Goal: Task Accomplishment & Management: Manage account settings

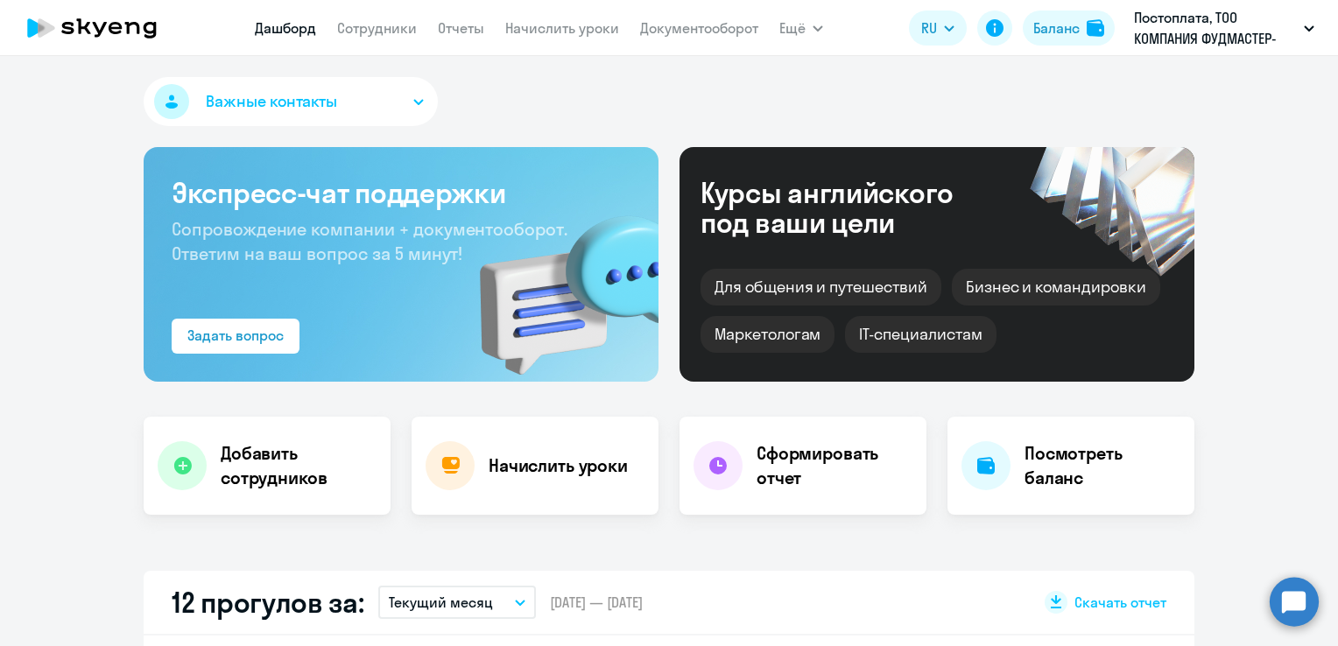
click at [385, 33] on link "Сотрудники" at bounding box center [377, 28] width 80 height 18
select select "30"
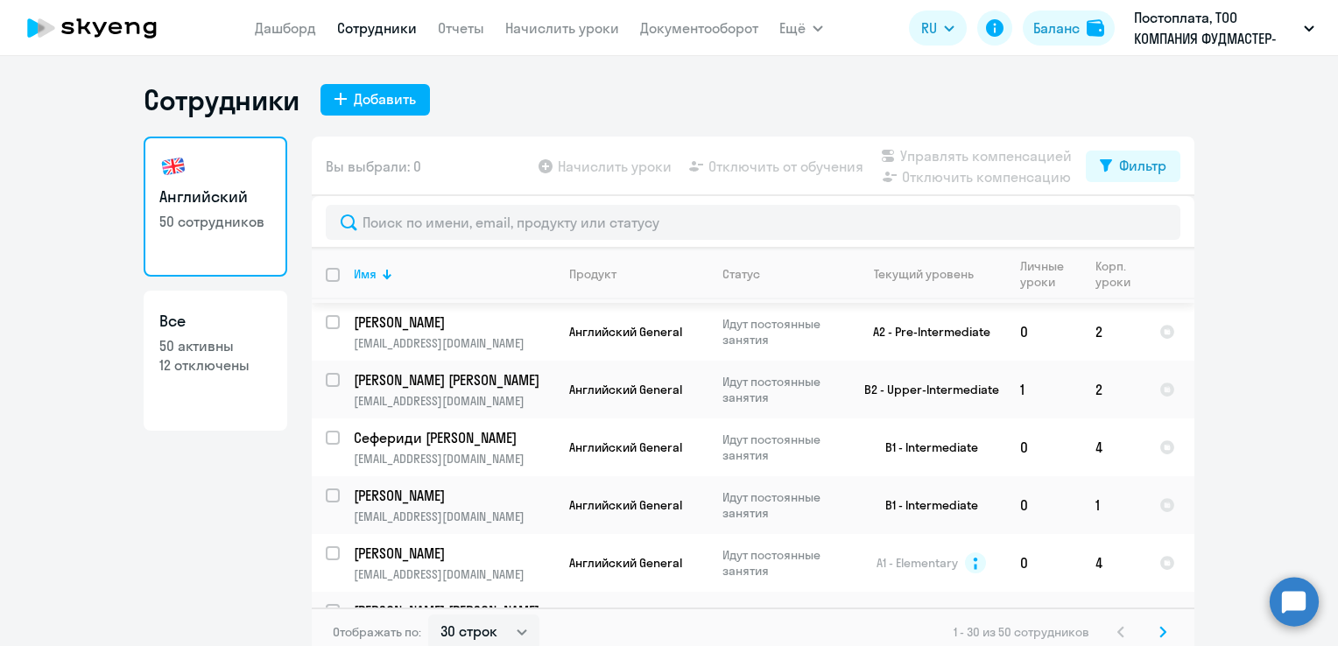
scroll to position [350, 0]
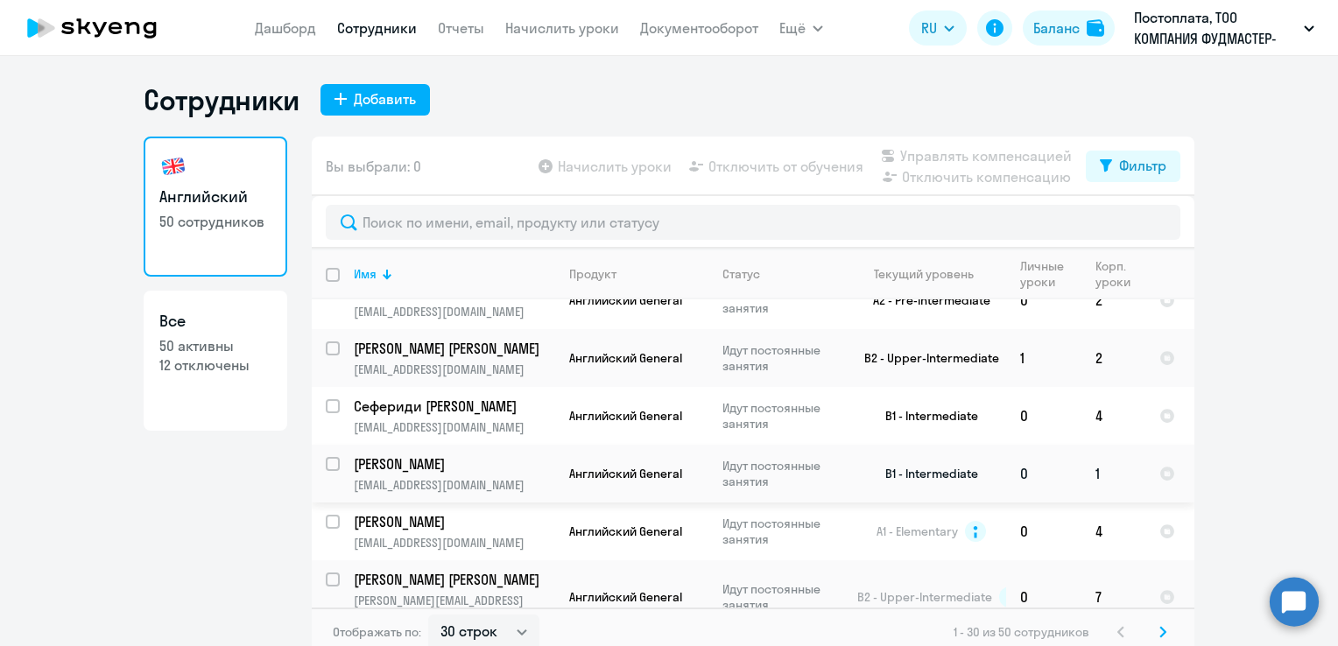
click at [1091, 445] on td "1" at bounding box center [1114, 474] width 64 height 58
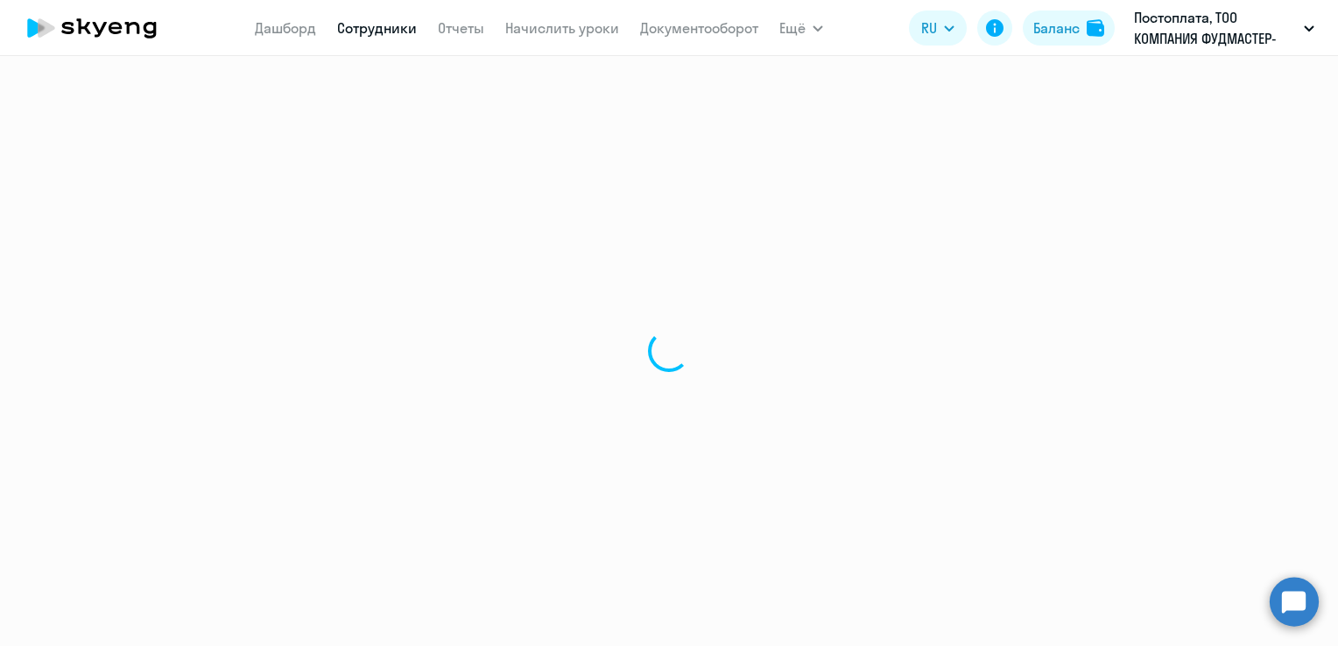
select select "english"
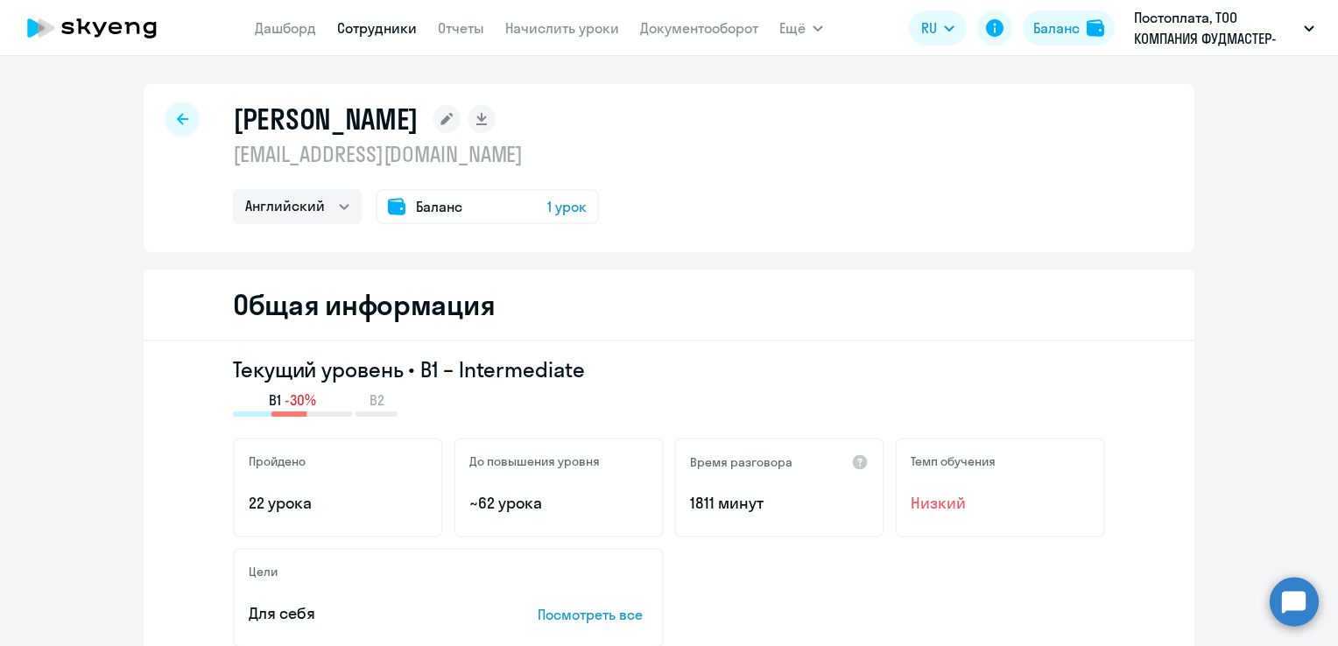
click at [181, 121] on div at bounding box center [182, 119] width 35 height 35
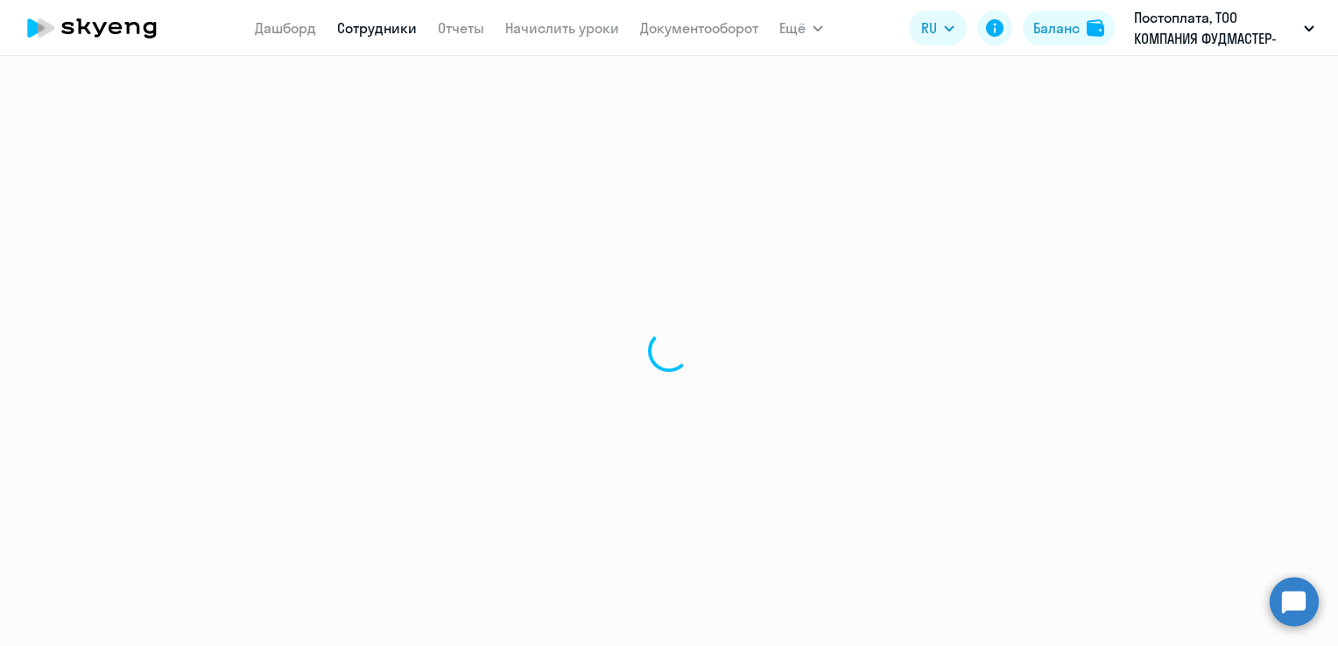
select select "30"
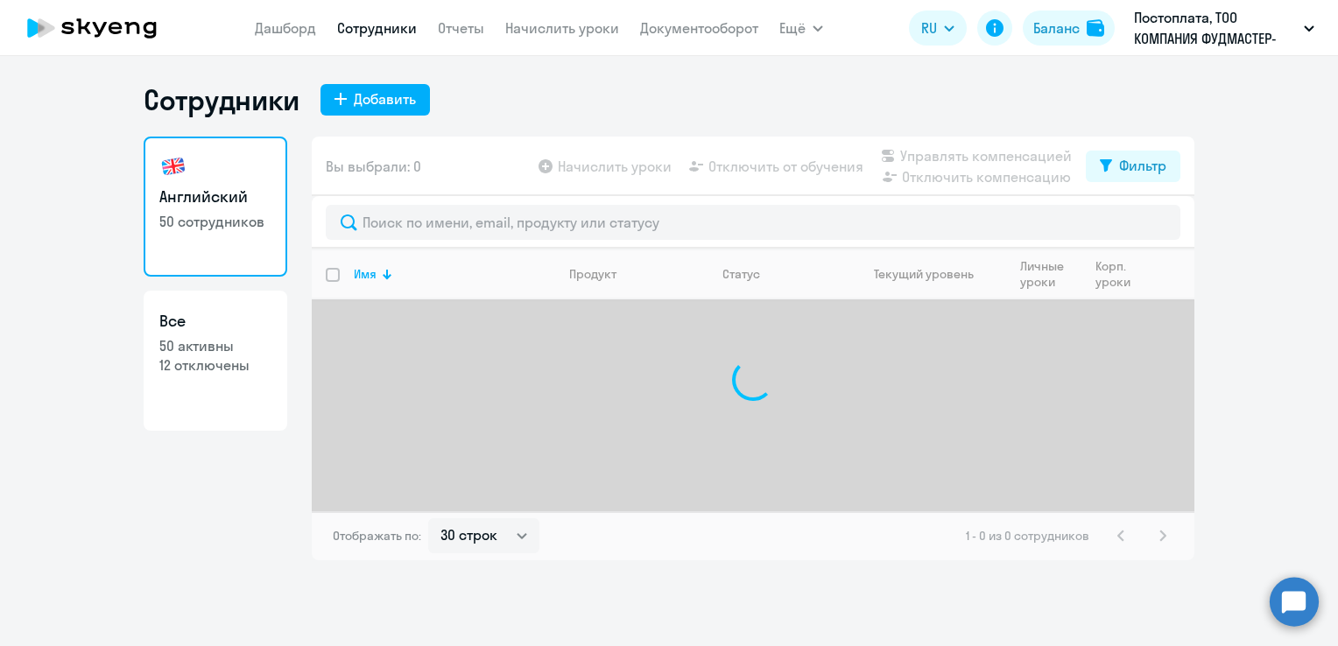
click at [541, 18] on app-menu-item-link "Начислить уроки" at bounding box center [562, 29] width 114 height 22
click at [550, 23] on link "Начислить уроки" at bounding box center [562, 28] width 114 height 18
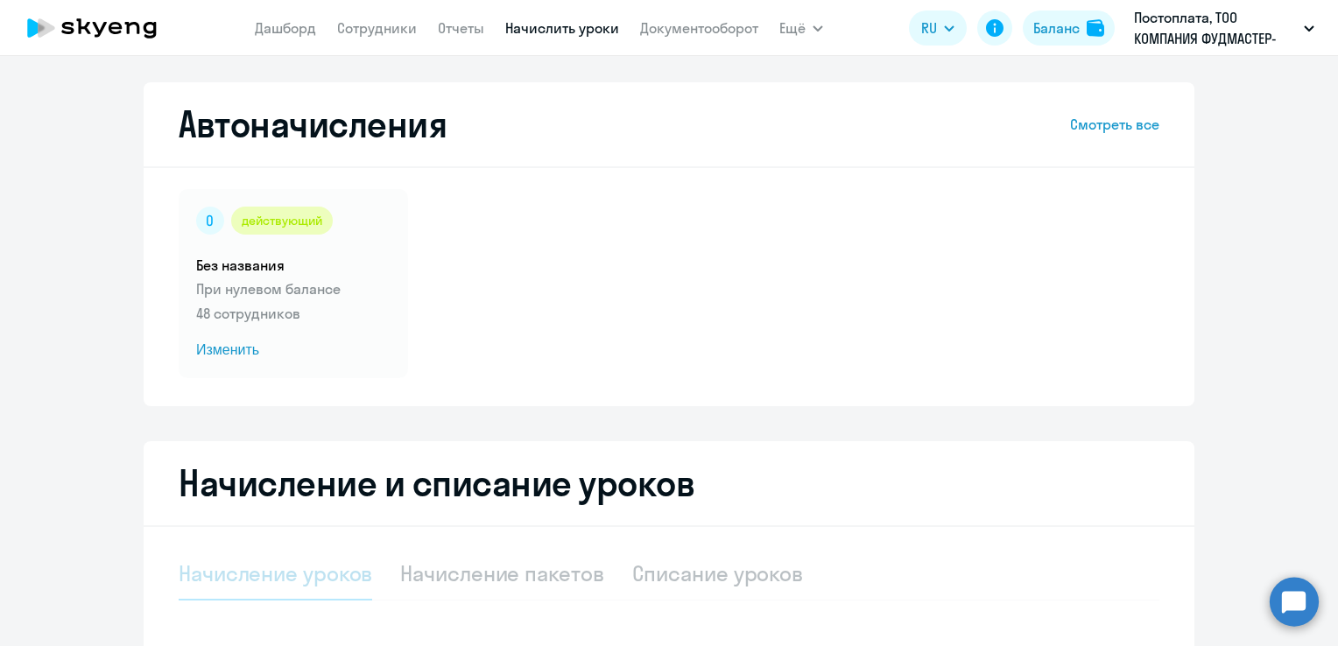
select select "10"
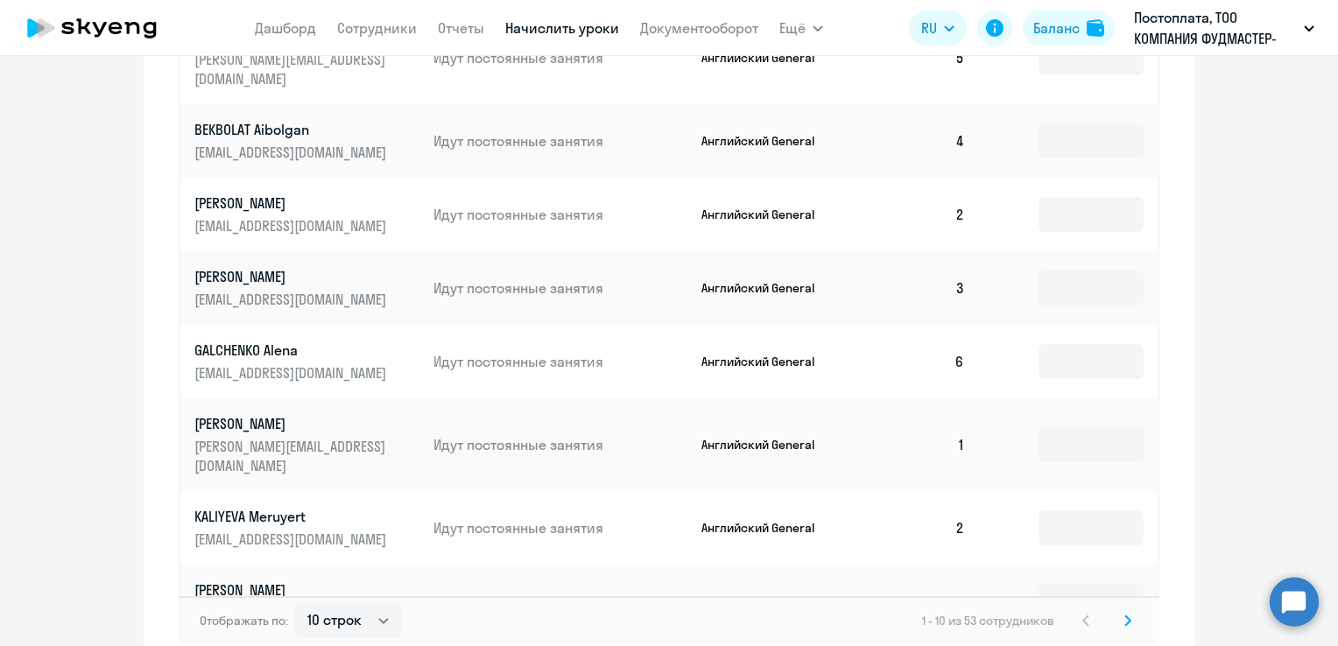
scroll to position [1051, 0]
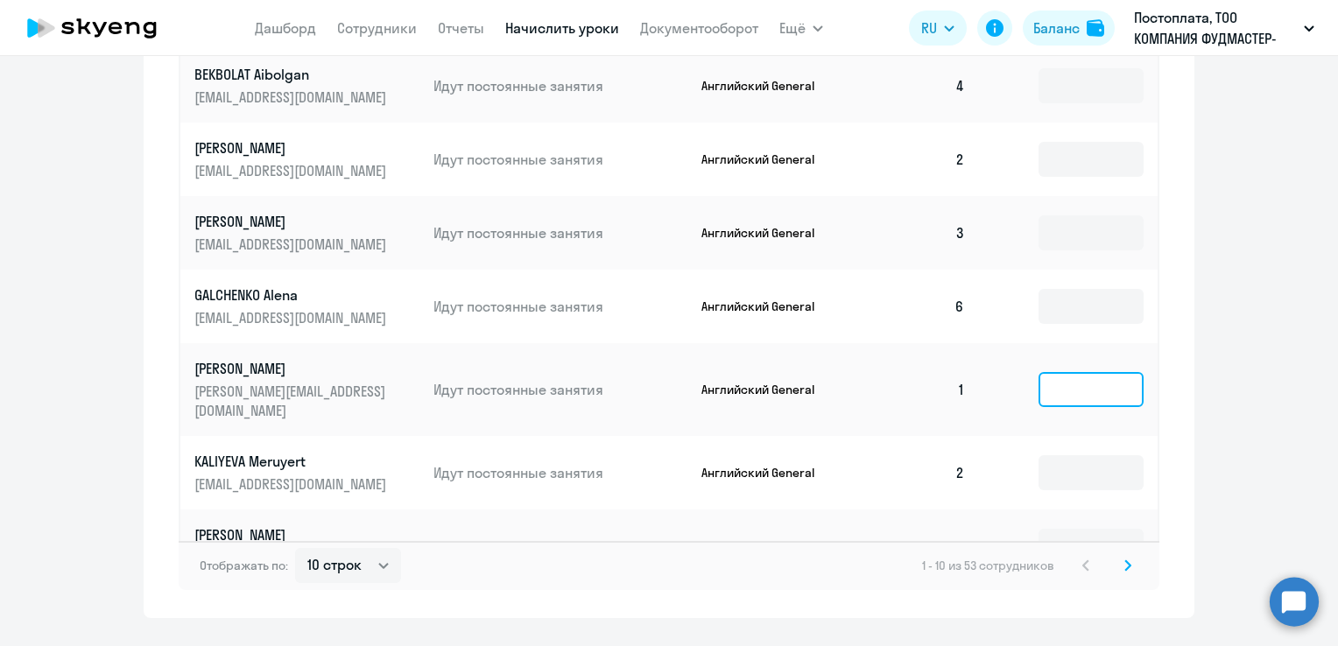
click at [1040, 372] on input at bounding box center [1091, 389] width 105 height 35
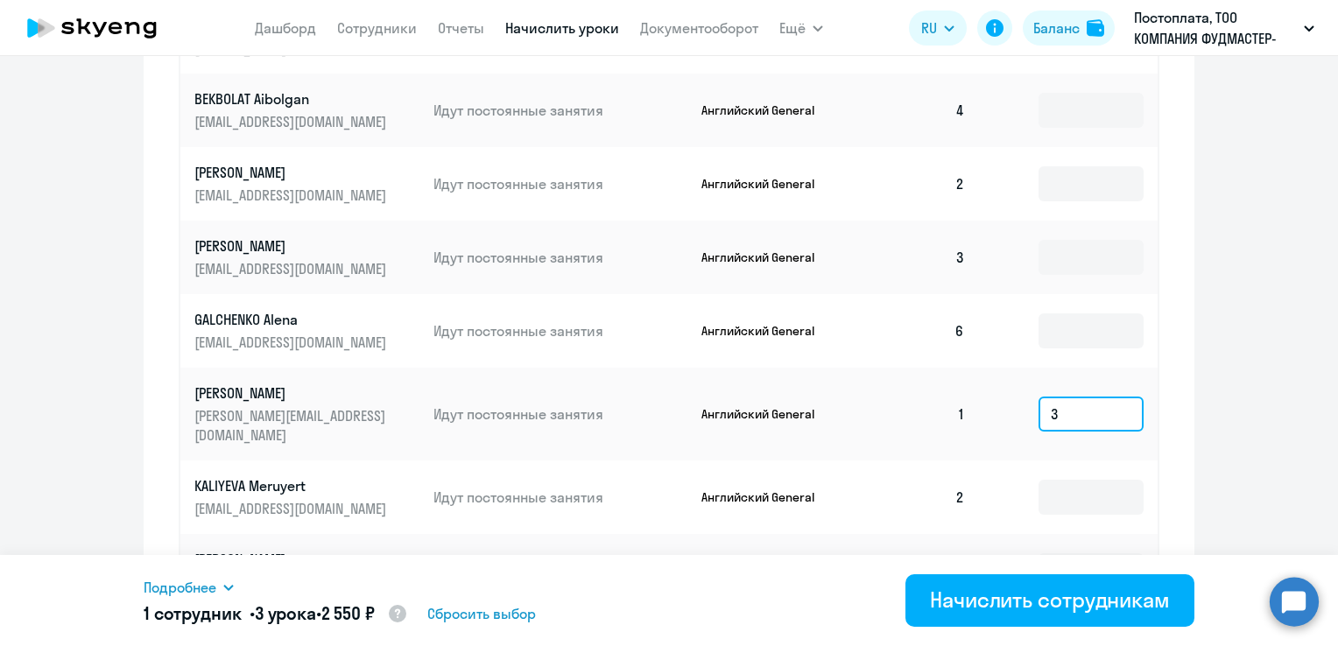
scroll to position [1077, 0]
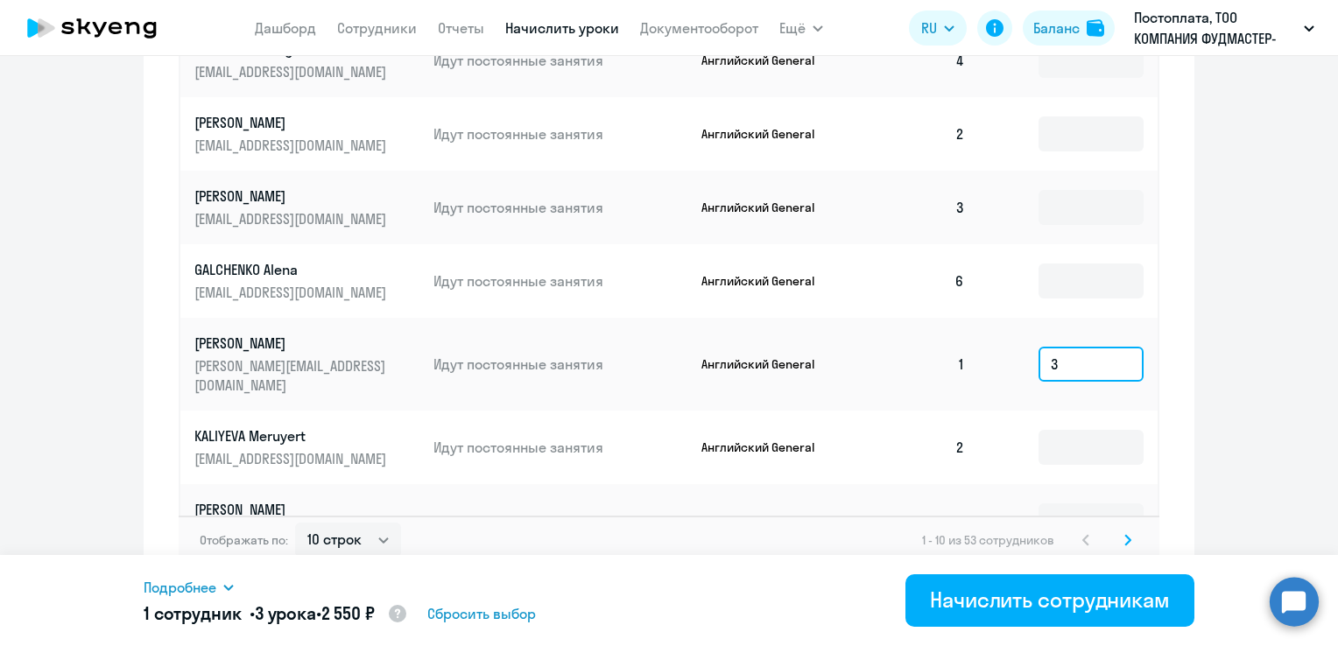
type input "3"
click at [1118, 531] on svg-icon at bounding box center [1128, 540] width 21 height 21
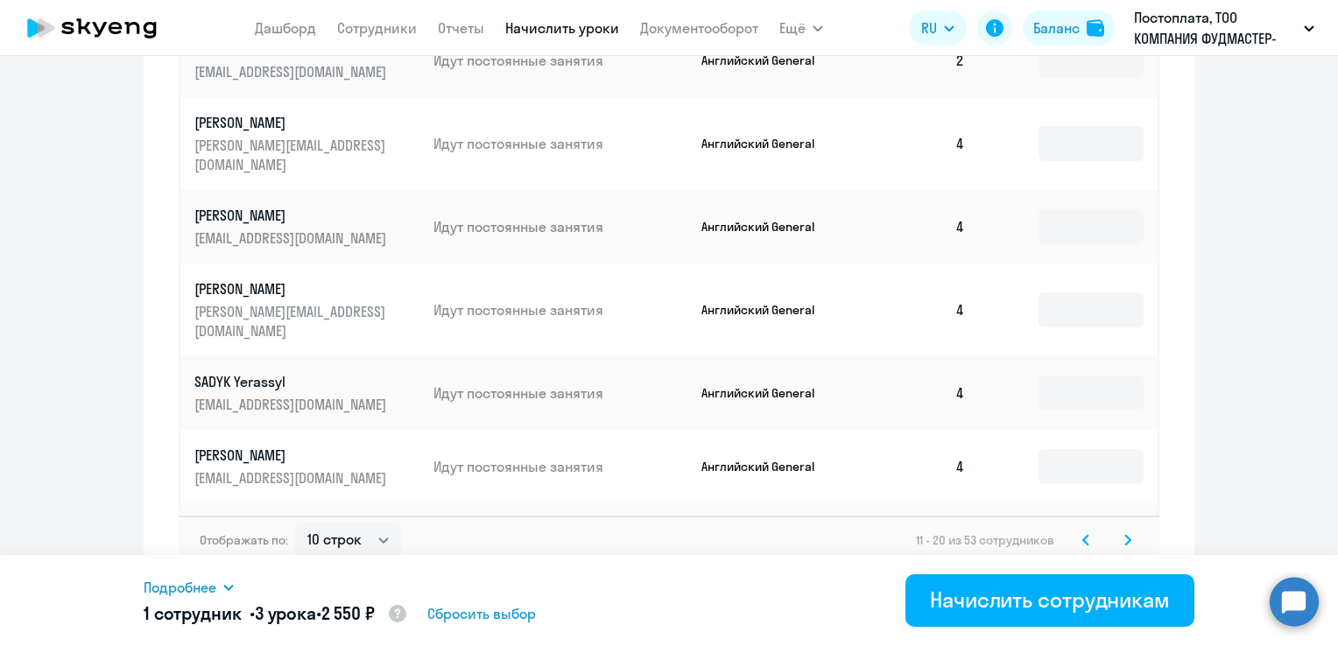
click at [1125, 534] on icon at bounding box center [1128, 540] width 7 height 12
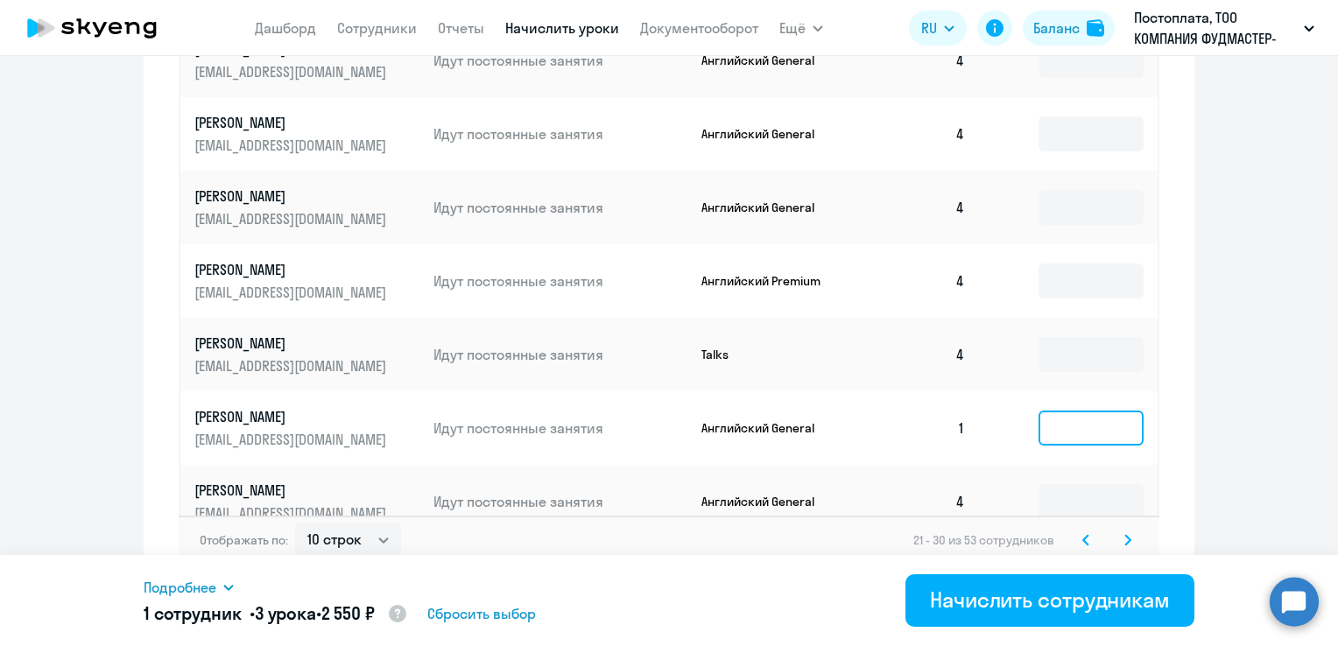
click at [1056, 411] on input at bounding box center [1091, 428] width 105 height 35
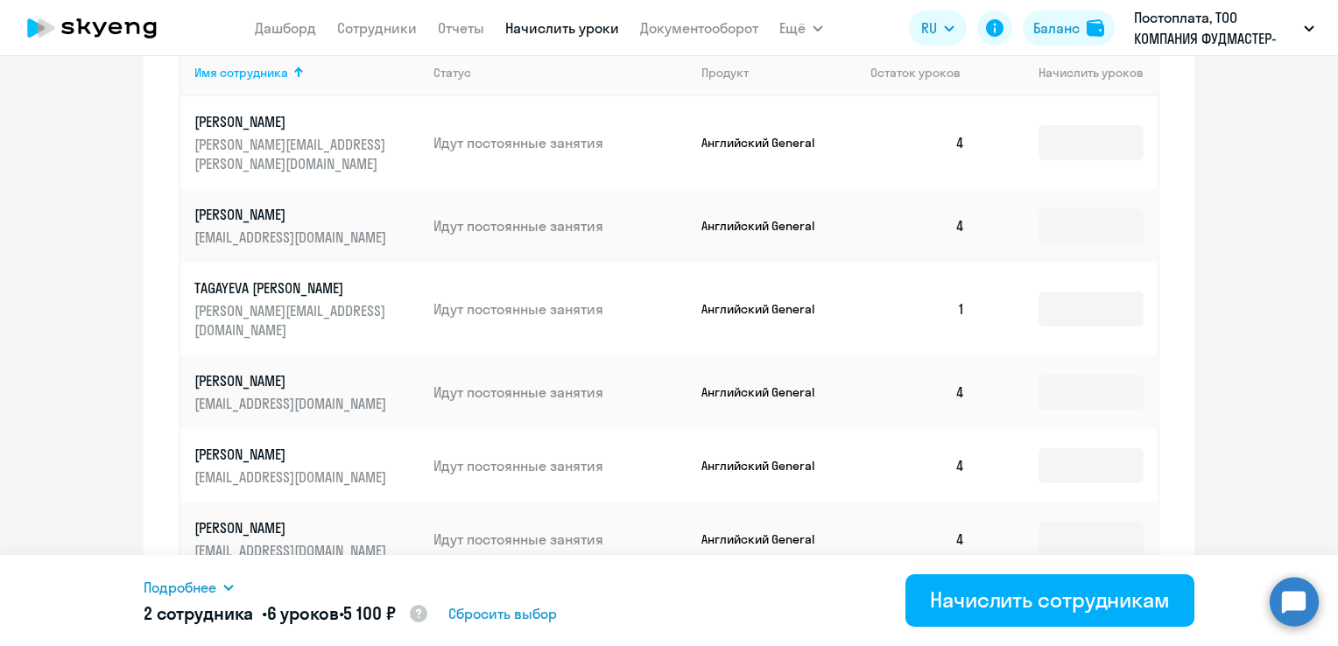
scroll to position [726, 0]
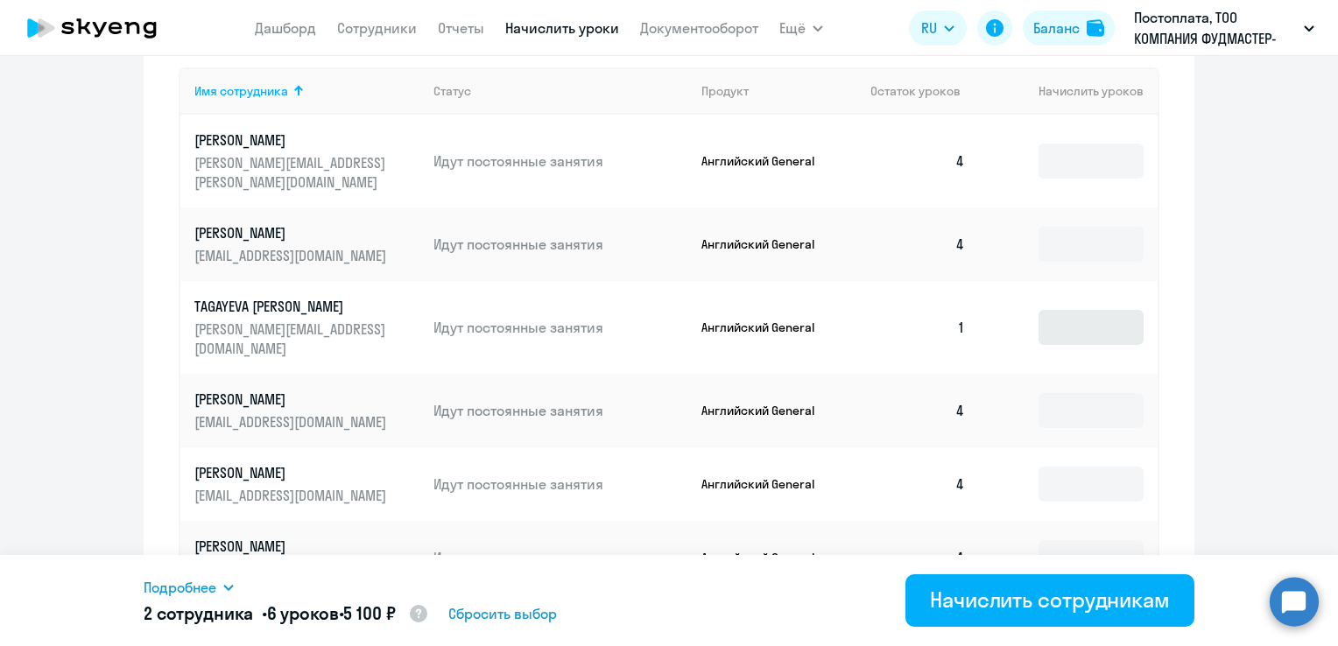
type input "3"
click at [1063, 310] on input at bounding box center [1091, 327] width 105 height 35
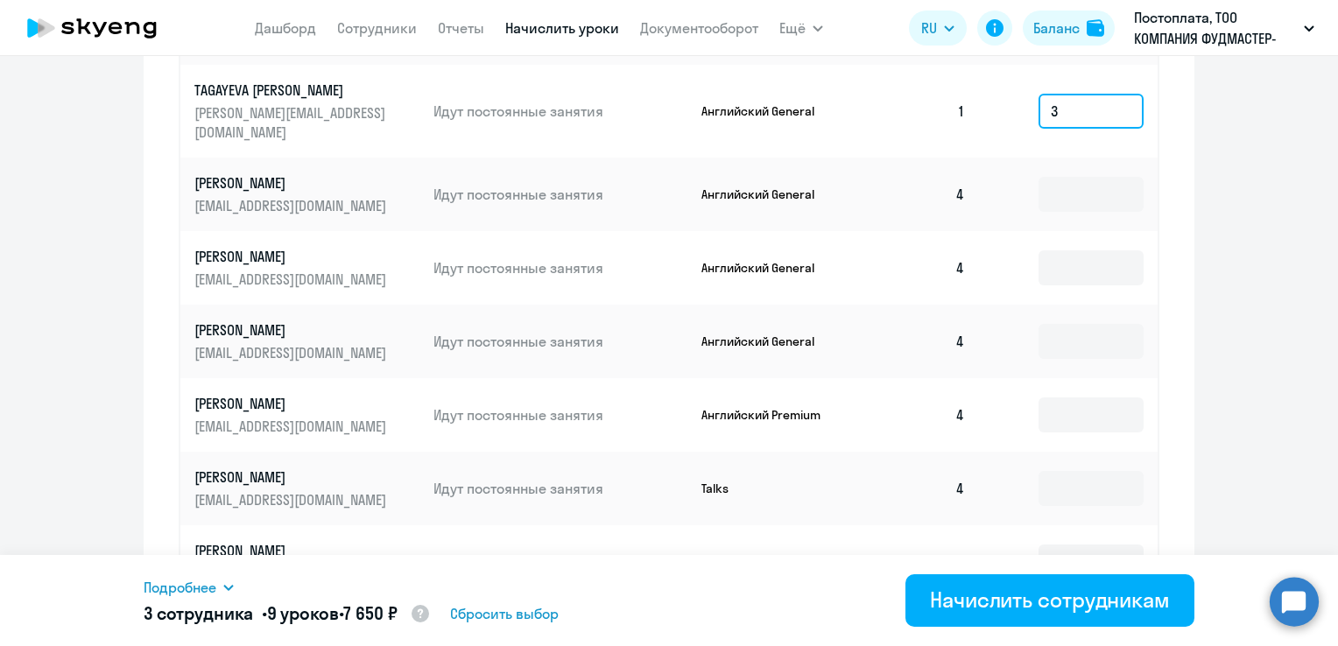
scroll to position [1077, 0]
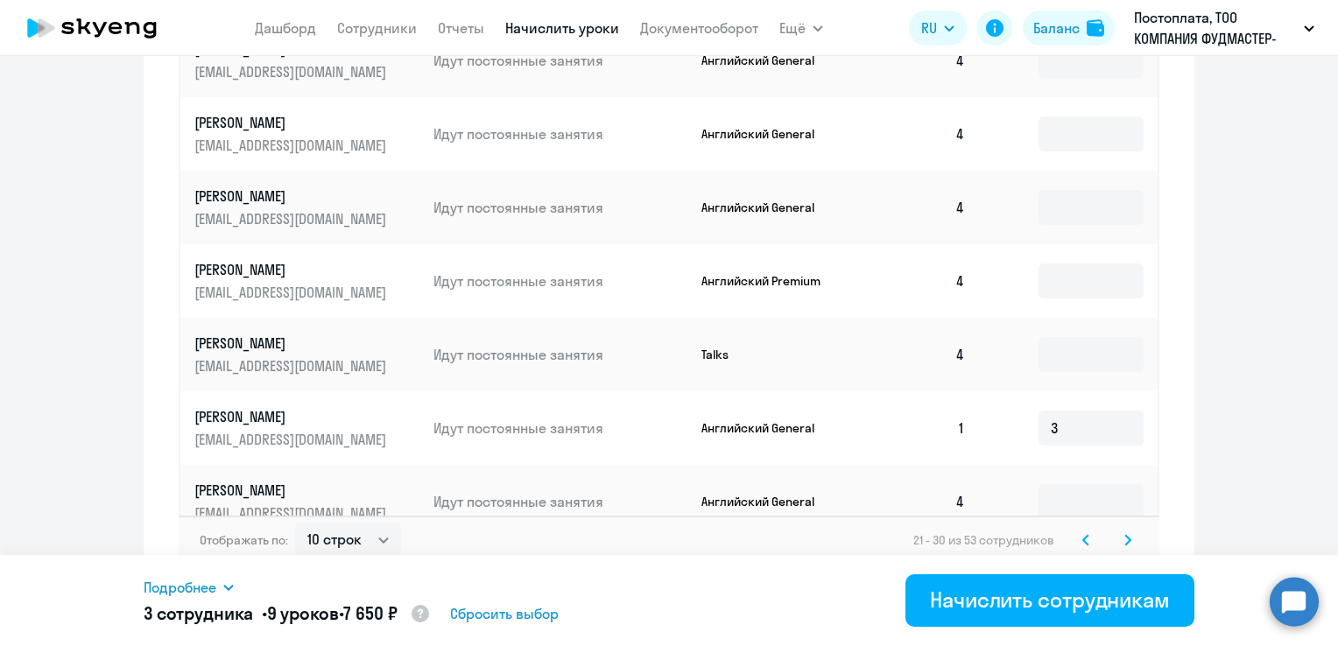
type input "3"
click at [1125, 530] on svg-icon at bounding box center [1128, 540] width 21 height 21
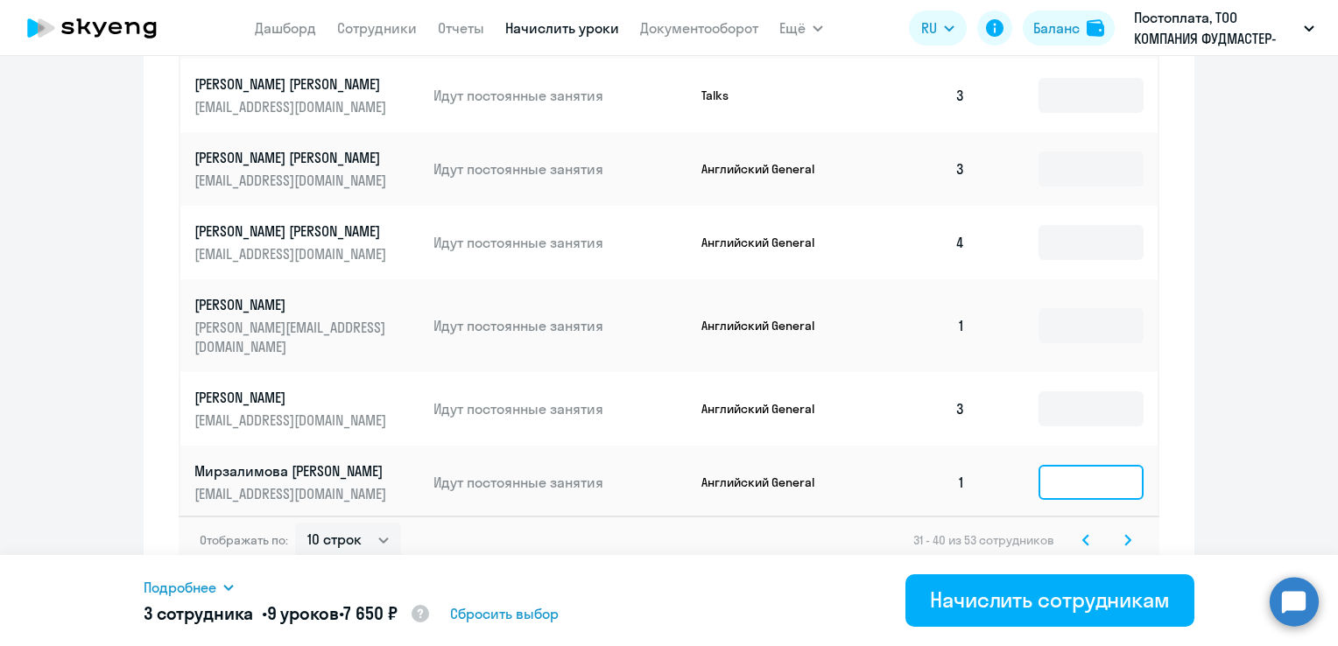
click at [1072, 465] on input at bounding box center [1091, 482] width 105 height 35
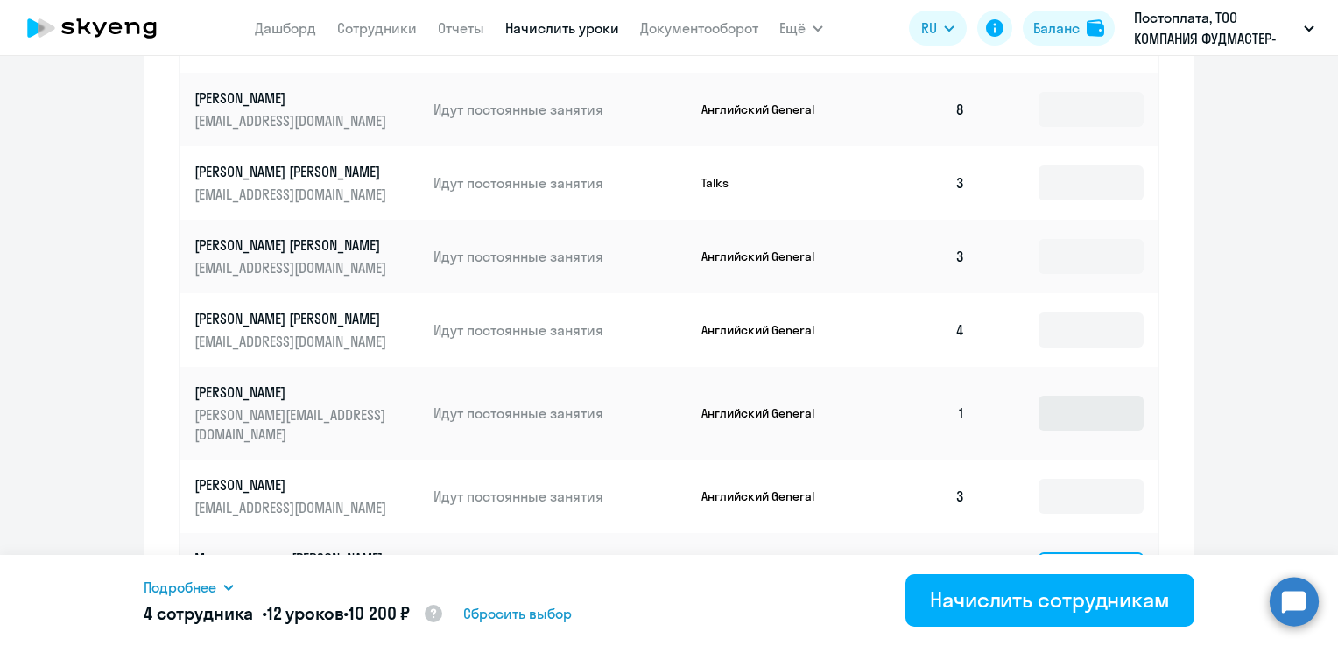
type input "3"
click at [1072, 410] on input at bounding box center [1091, 413] width 105 height 35
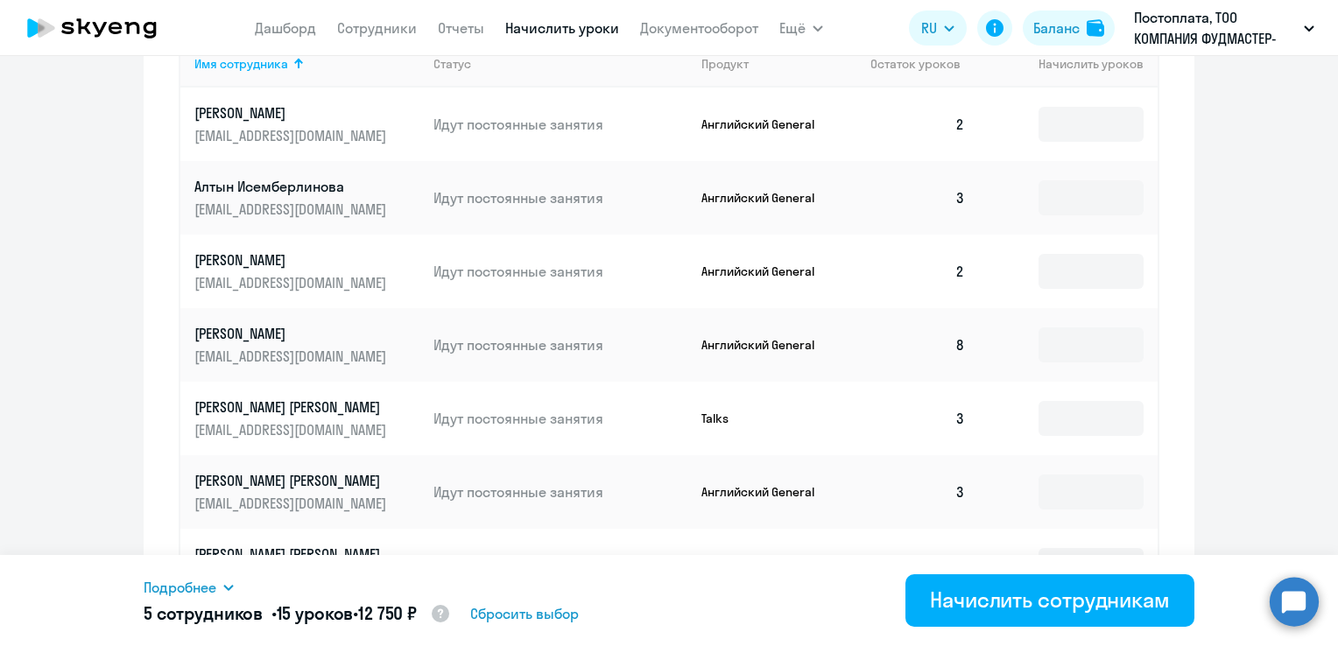
scroll to position [1077, 0]
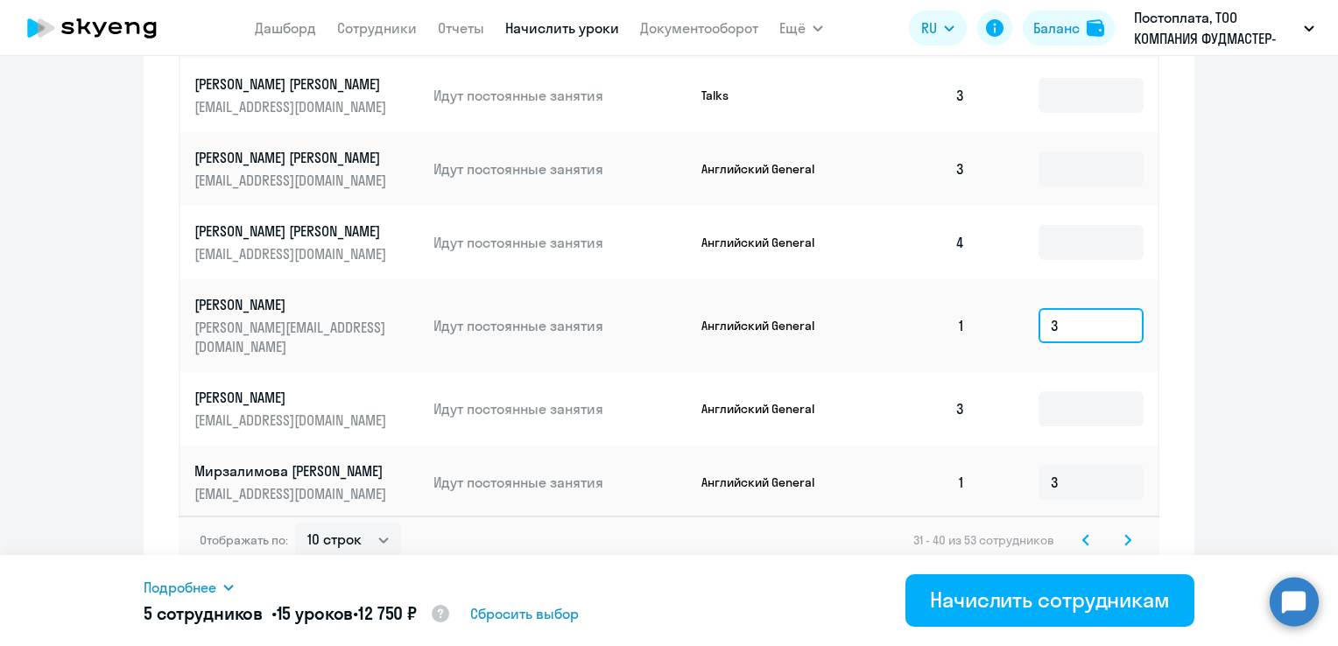
type input "3"
click at [1121, 531] on svg-icon at bounding box center [1128, 540] width 21 height 21
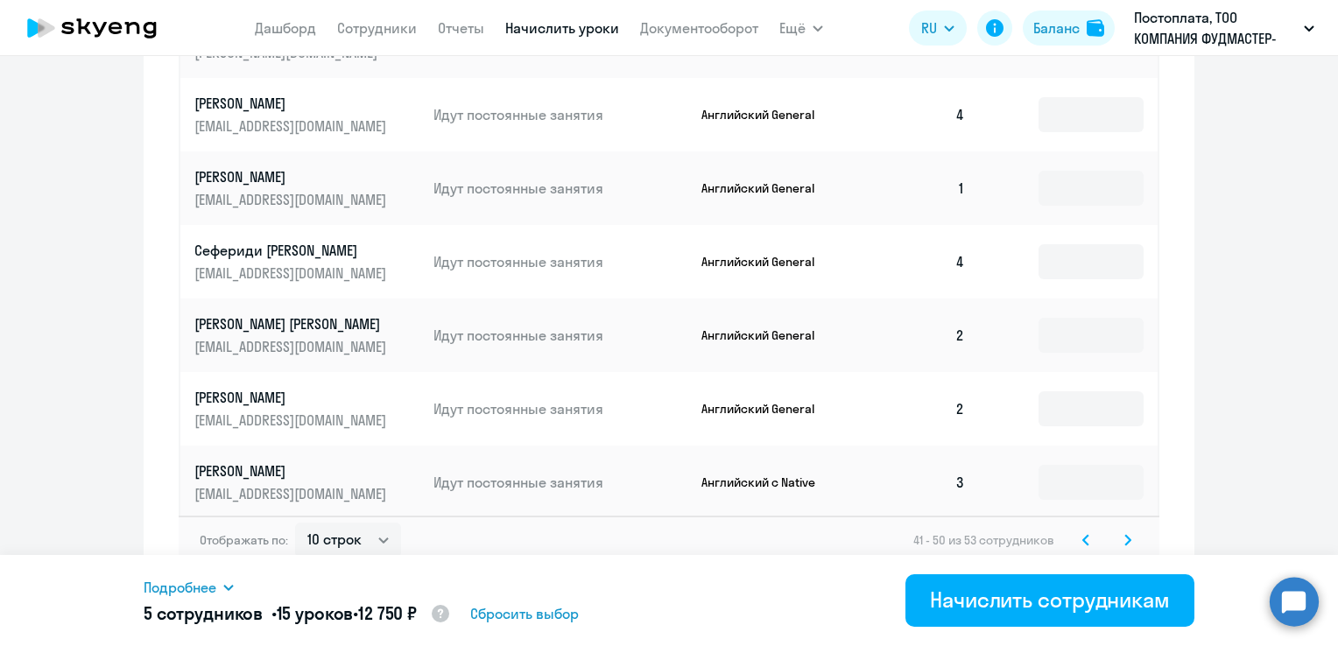
click at [1125, 534] on icon at bounding box center [1128, 540] width 7 height 12
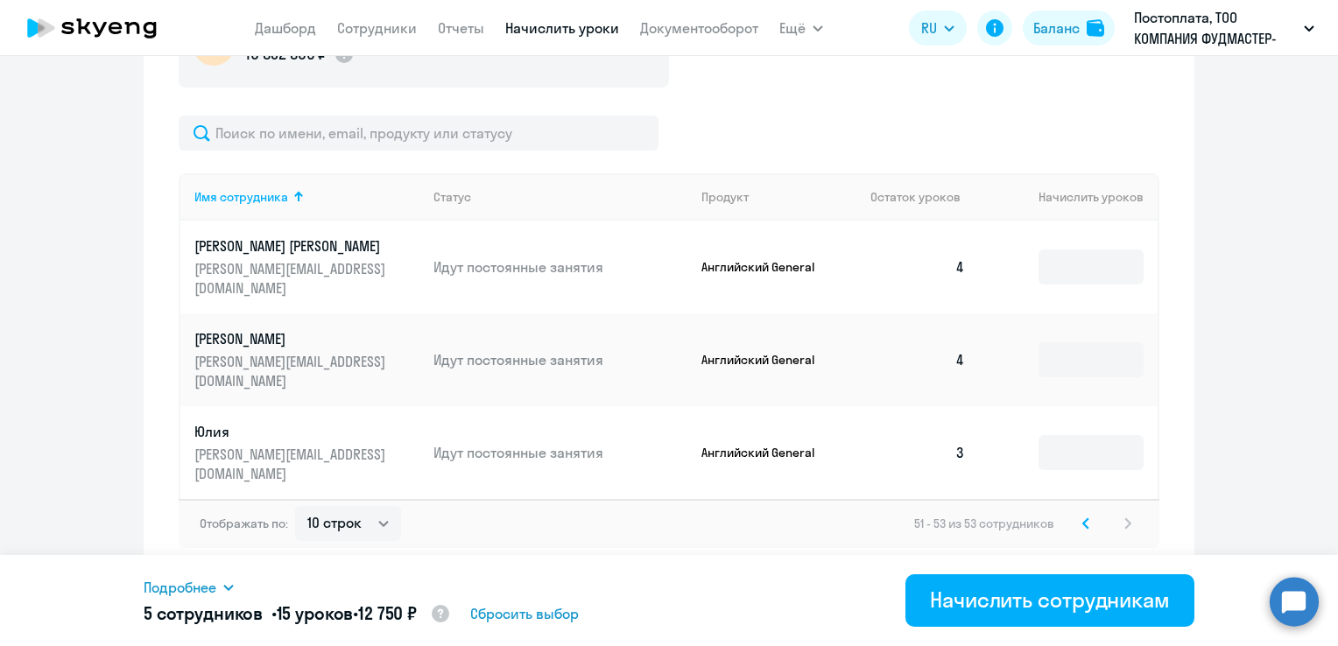
scroll to position [561, 0]
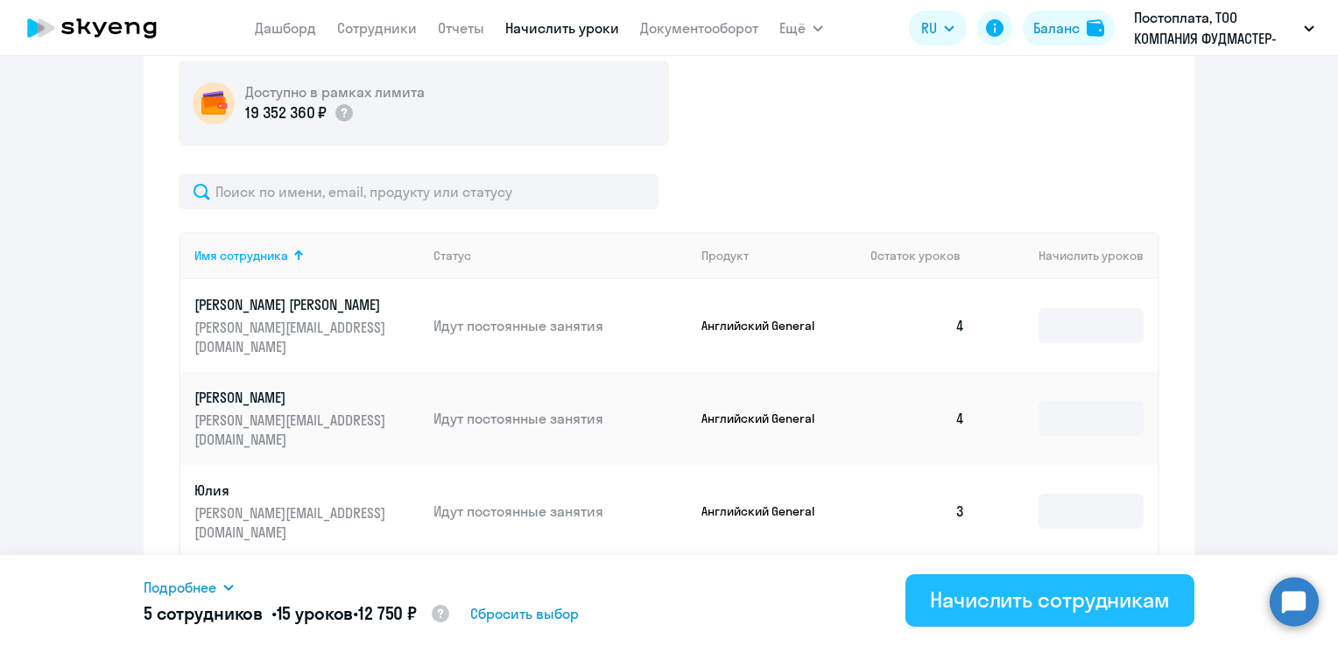
click at [1090, 625] on button "Начислить сотрудникам" at bounding box center [1050, 601] width 289 height 53
